Goal: Task Accomplishment & Management: Manage account settings

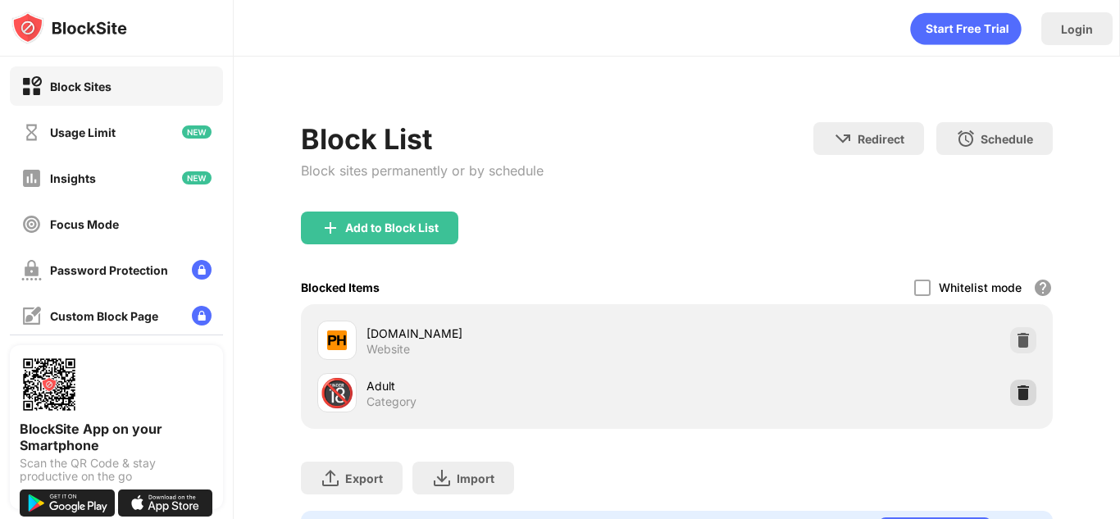
click at [1015, 388] on img at bounding box center [1023, 393] width 16 height 16
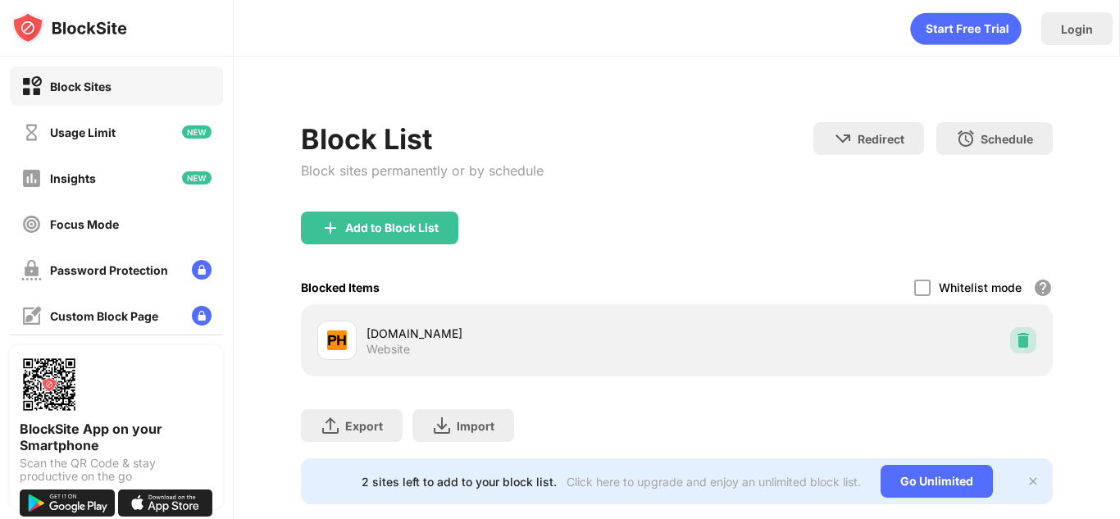
click at [1015, 339] on img at bounding box center [1023, 340] width 16 height 16
